Goal: Transaction & Acquisition: Obtain resource

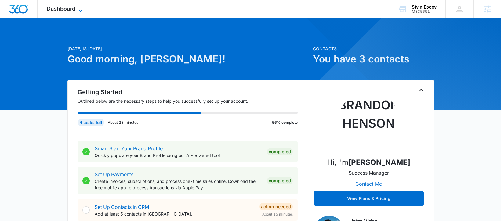
click at [65, 11] on span "Dashboard" at bounding box center [61, 8] width 29 height 6
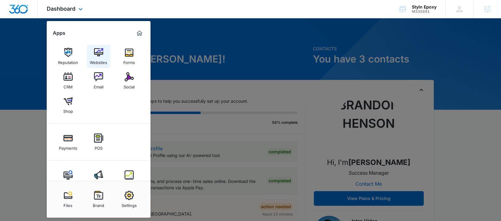
click at [98, 54] on img at bounding box center [98, 52] width 9 height 9
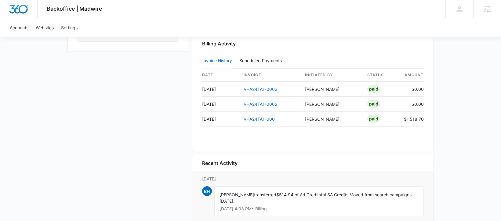
scroll to position [592, 0]
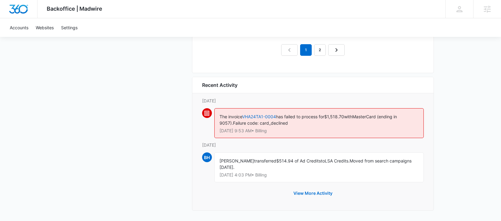
scroll to position [690, 0]
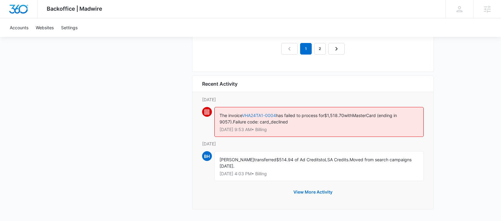
click at [254, 115] on link "VHA24TA1-0004" at bounding box center [259, 115] width 34 height 5
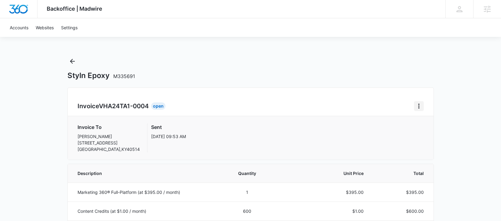
click at [418, 106] on icon "Home" at bounding box center [418, 106] width 1 height 5
click at [420, 107] on icon "Home" at bounding box center [418, 106] width 7 height 7
click at [434, 124] on link "Download Invoice" at bounding box center [438, 123] width 35 height 5
